Goal: Obtain resource: Obtain resource

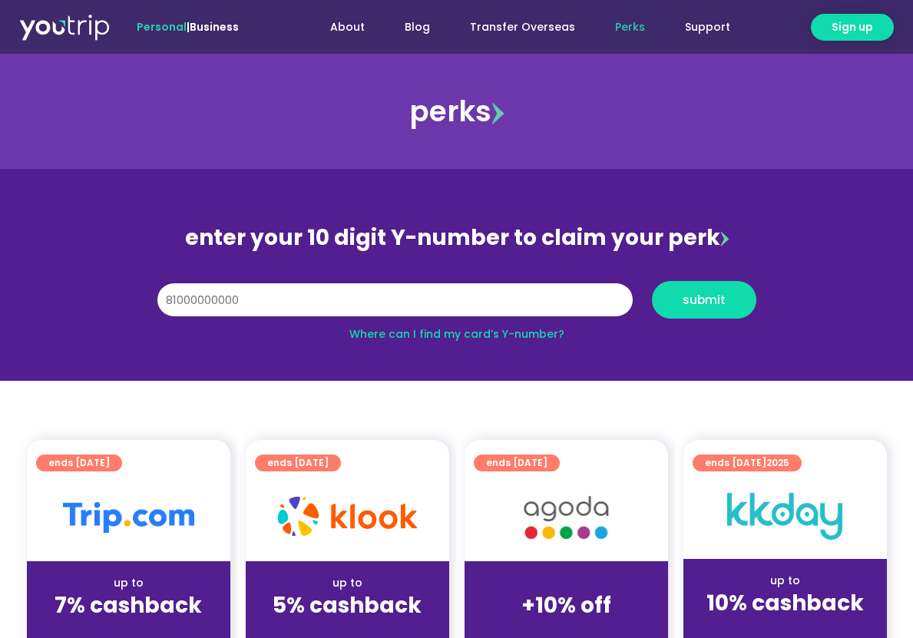
click at [177, 302] on input "81000000000" at bounding box center [394, 300] width 475 height 34
type input "8000000000"
click at [652, 281] on button "submit" at bounding box center [704, 300] width 104 height 38
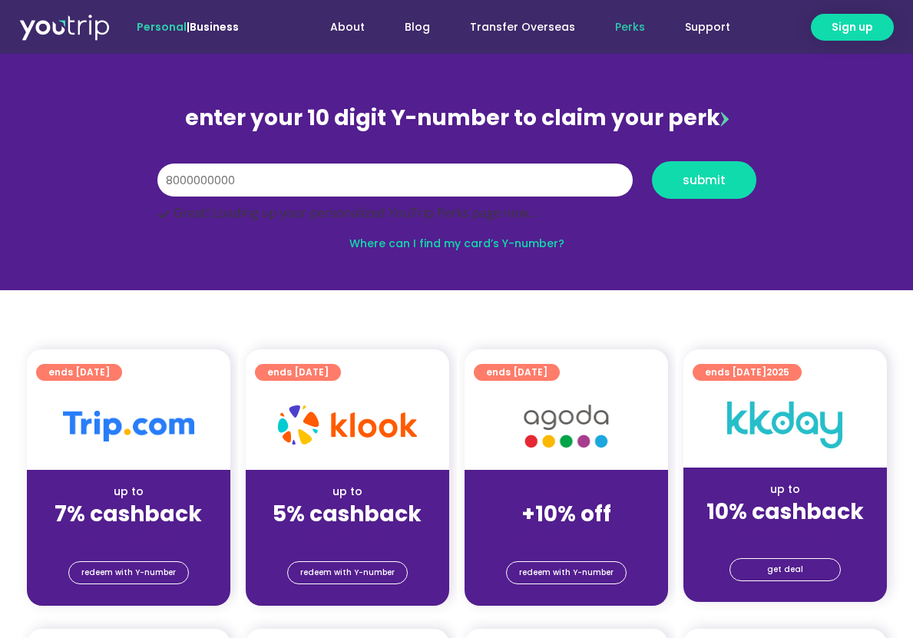
scroll to position [307, 0]
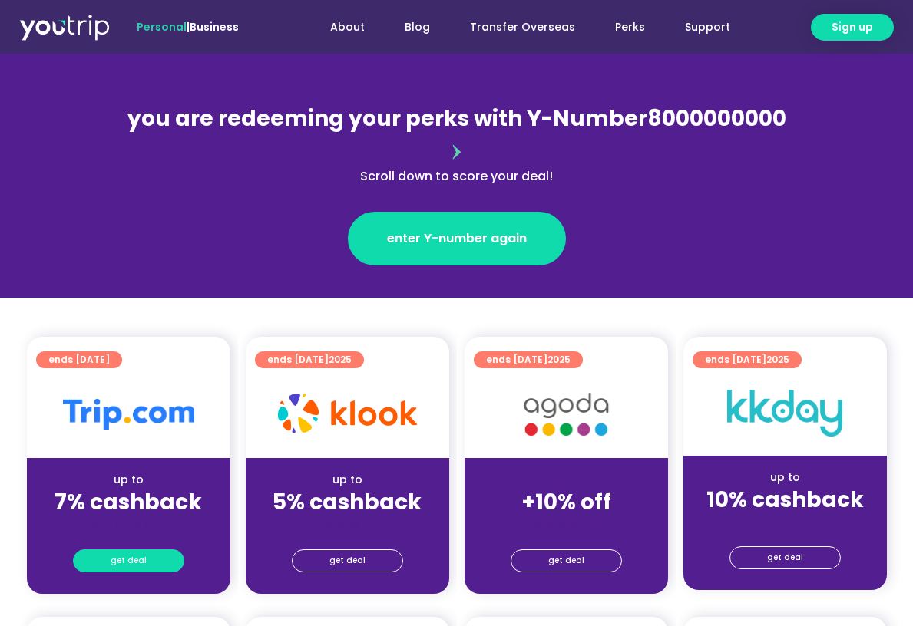
click at [157, 550] on link "get deal" at bounding box center [128, 561] width 111 height 23
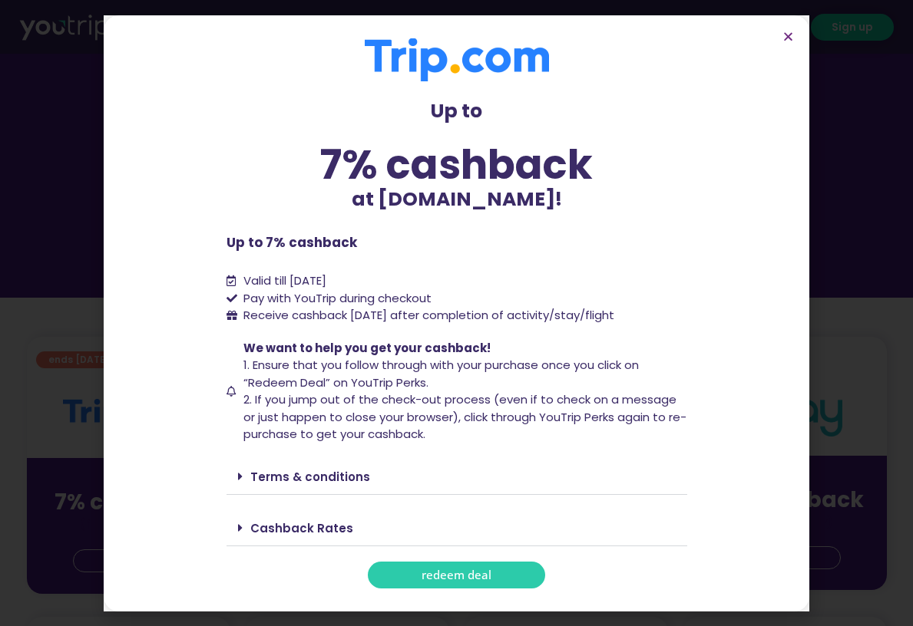
click at [241, 475] on icon at bounding box center [240, 476] width 5 height 12
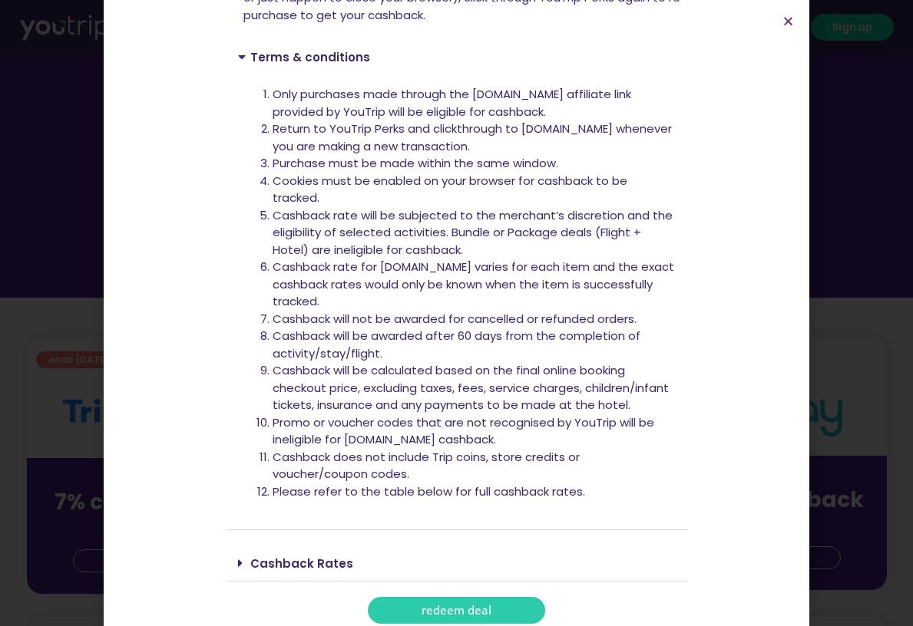
scroll to position [414, 0]
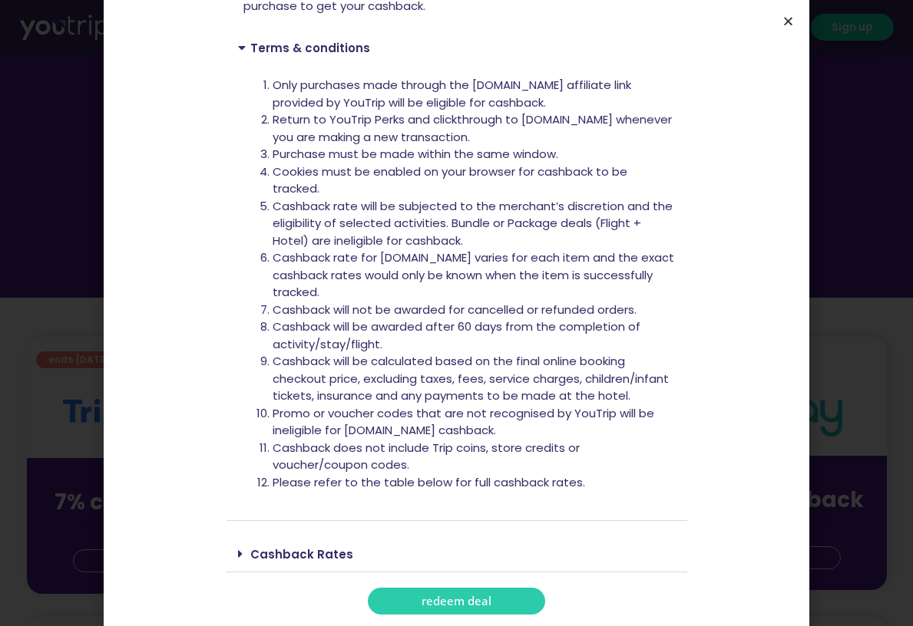
drag, startPoint x: 785, startPoint y: 20, endPoint x: 609, endPoint y: 20, distance: 176.5
click at [783, 20] on icon "Close" at bounding box center [788, 21] width 12 height 12
